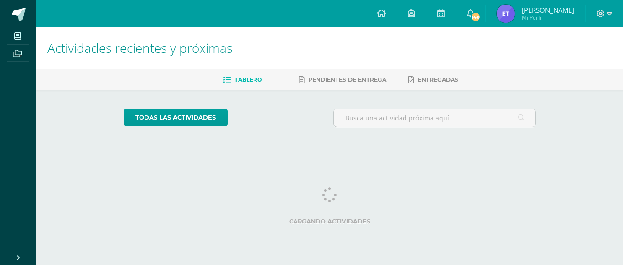
click at [499, 12] on img at bounding box center [506, 14] width 18 height 18
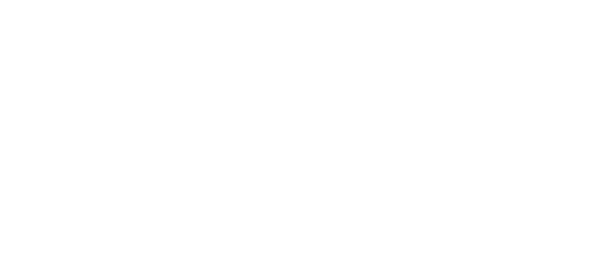
click at [0, 0] on html at bounding box center [0, 0] width 0 height 0
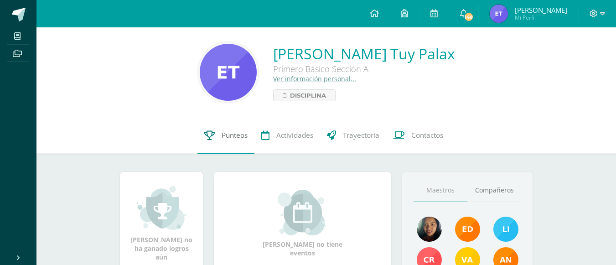
click at [223, 142] on link "Punteos" at bounding box center [225, 135] width 57 height 36
click at [223, 141] on link "Punteos" at bounding box center [225, 135] width 57 height 36
click at [223, 140] on span "Punteos" at bounding box center [235, 135] width 26 height 10
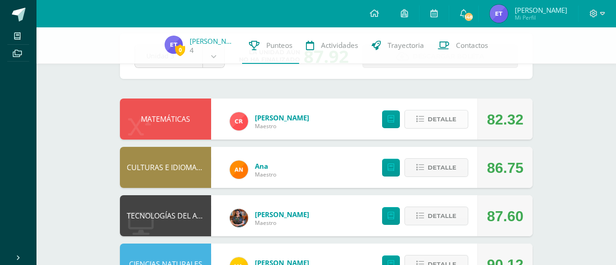
scroll to position [46, 0]
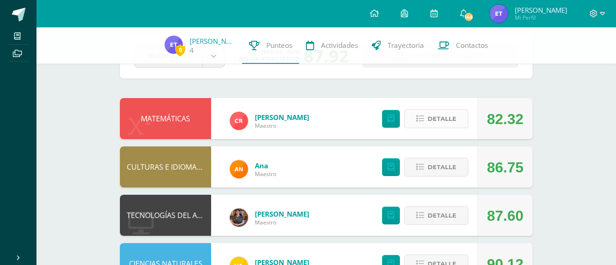
click at [415, 116] on button "Detalle" at bounding box center [436, 118] width 64 height 19
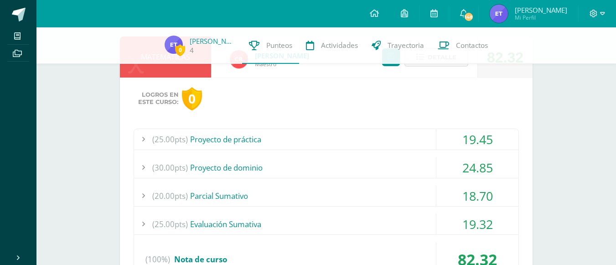
scroll to position [91, 0]
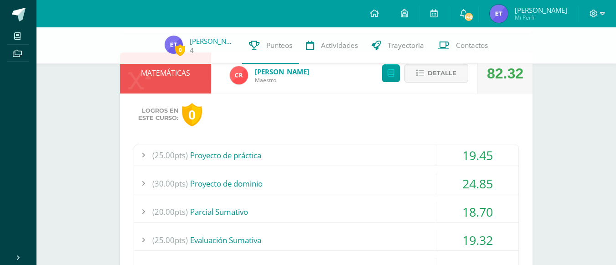
click at [154, 163] on span "(25.00pts)" at bounding box center [170, 155] width 36 height 21
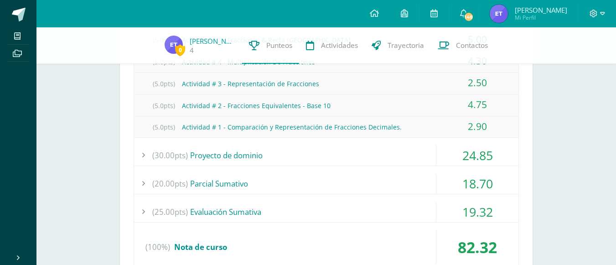
scroll to position [182, 0]
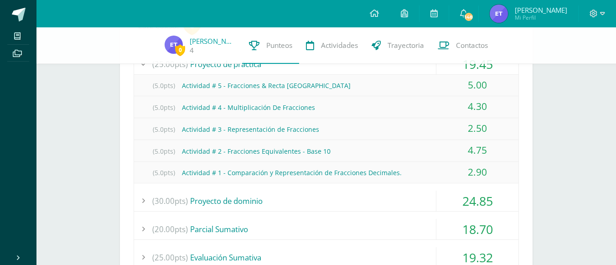
click at [145, 62] on div "0 Esmeralda Tuy 4 Punteos Actividades Trayectoria Contactos" at bounding box center [308, 45] width 616 height 36
click at [145, 60] on div "0 Esmeralda Tuy 4 Punteos Actividades Trayectoria Contactos" at bounding box center [308, 45] width 616 height 36
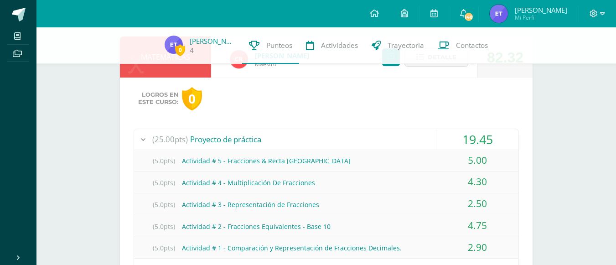
scroll to position [91, 0]
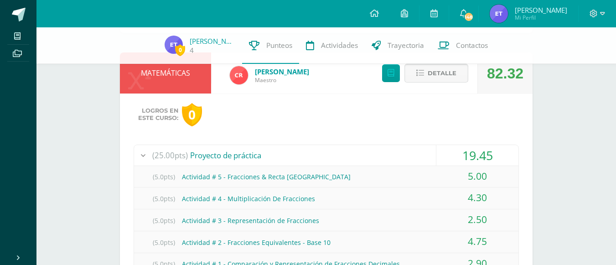
click at [416, 79] on button "Detalle" at bounding box center [436, 73] width 64 height 19
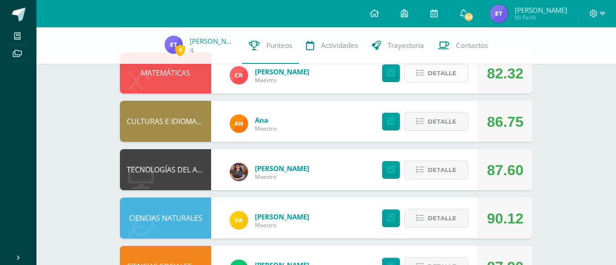
click at [421, 71] on icon at bounding box center [420, 73] width 8 height 8
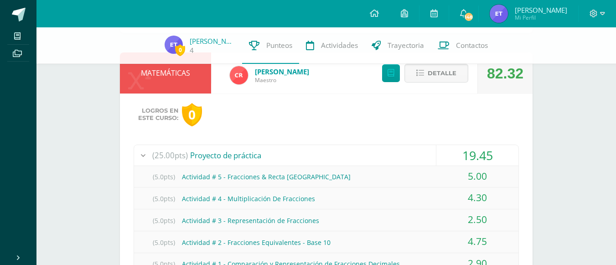
click at [141, 155] on div at bounding box center [143, 155] width 18 height 21
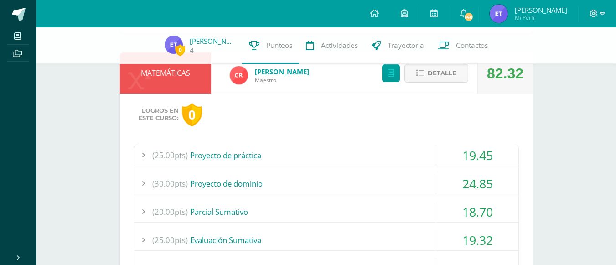
click at [149, 180] on div at bounding box center [143, 183] width 18 height 21
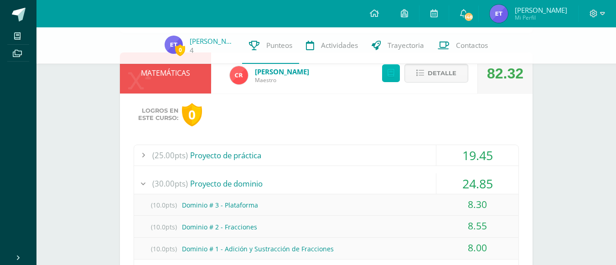
click at [389, 73] on icon at bounding box center [391, 73] width 7 height 8
click at [142, 179] on div at bounding box center [143, 183] width 18 height 21
